Goal: Check status: Check status

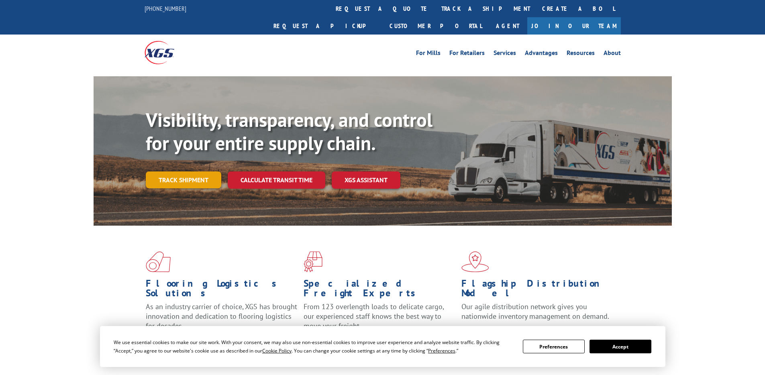
click at [196, 171] on link "Track shipment" at bounding box center [183, 179] width 75 height 17
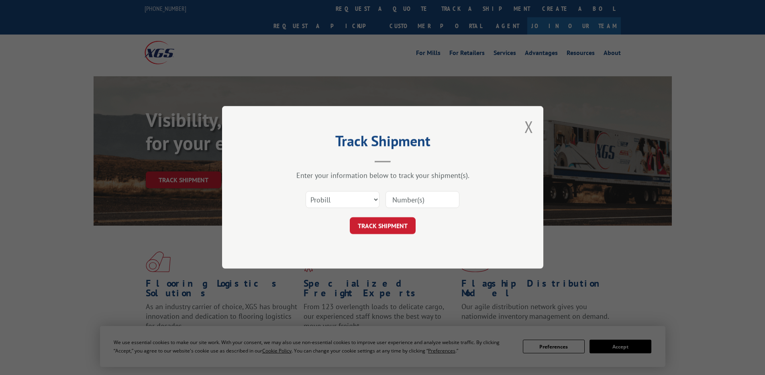
click at [398, 193] on input at bounding box center [422, 199] width 74 height 17
paste input "CG521887"
type input "CG521887"
click at [395, 221] on button "TRACK SHIPMENT" at bounding box center [383, 226] width 66 height 17
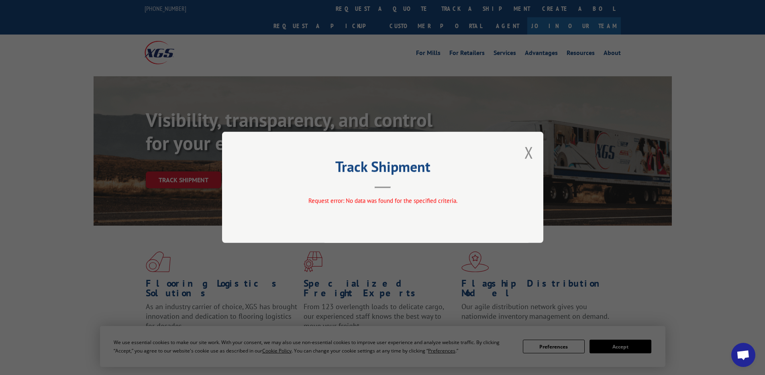
click at [537, 152] on div "Track Shipment Request error: No data was found for the specified criteria." at bounding box center [382, 187] width 321 height 111
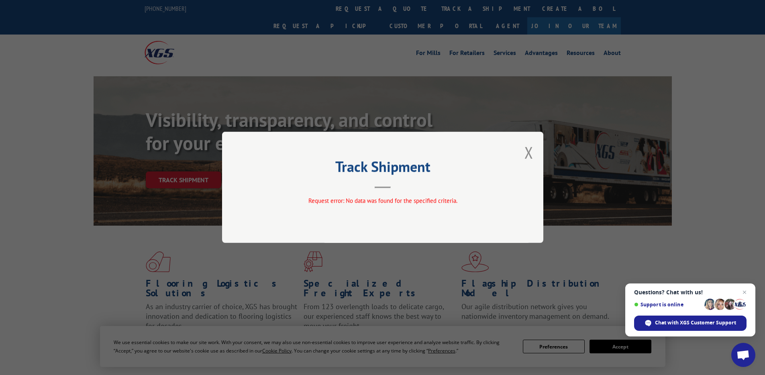
click at [530, 152] on button "Close modal" at bounding box center [528, 152] width 9 height 21
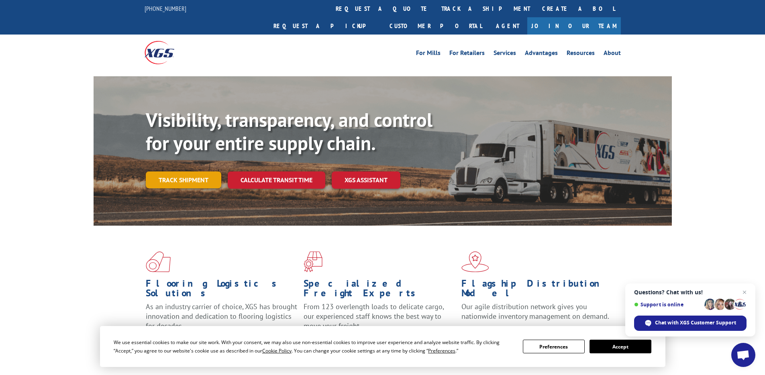
click at [194, 171] on link "Track shipment" at bounding box center [183, 179] width 75 height 17
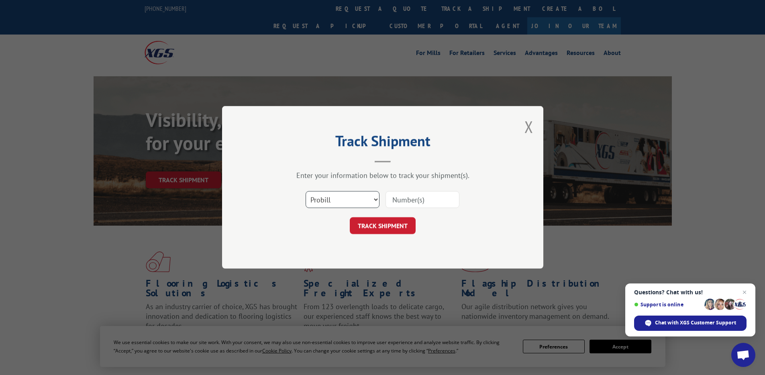
click at [347, 203] on select "Select category... Probill BOL PO" at bounding box center [343, 199] width 74 height 17
select select "bol"
click at [306, 191] on select "Select category... Probill BOL PO" at bounding box center [343, 199] width 74 height 17
click at [411, 196] on input at bounding box center [422, 199] width 74 height 17
paste input "CG521887"
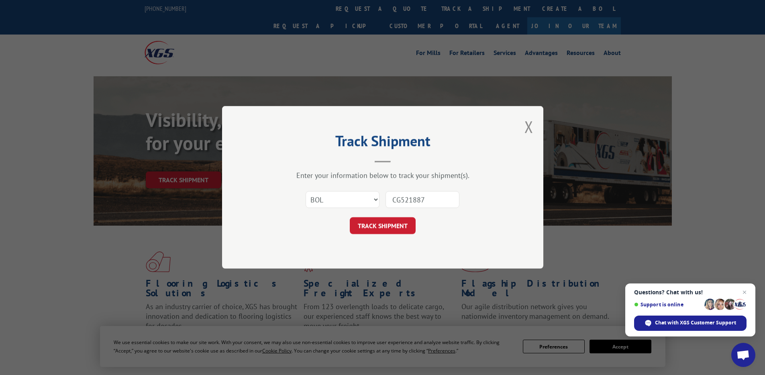
type input "CG521887"
click at [397, 216] on form "Select category... Probill BOL PO CG521887 TRACK SHIPMENT" at bounding box center [382, 211] width 241 height 48
click at [402, 219] on button "TRACK SHIPMENT" at bounding box center [383, 226] width 66 height 17
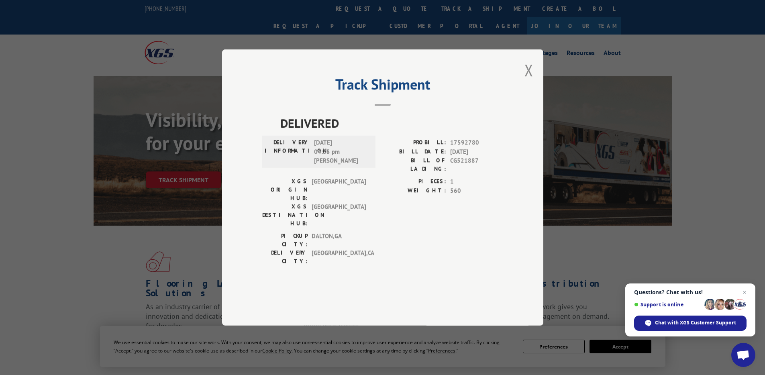
click at [763, 18] on div "Track Shipment DELIVERED DELIVERY INFORMATION: [DATE] 04:35 pm [PERSON_NAME] PR…" at bounding box center [382, 187] width 765 height 375
